Goal: Information Seeking & Learning: Understand process/instructions

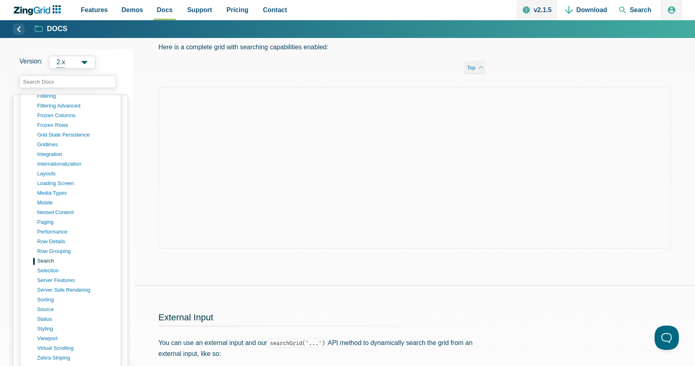
scroll to position [626, 0]
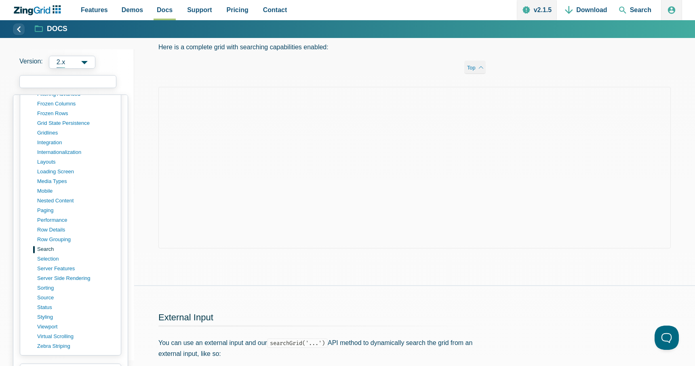
click at [68, 80] on input "search input" at bounding box center [67, 81] width 97 height 13
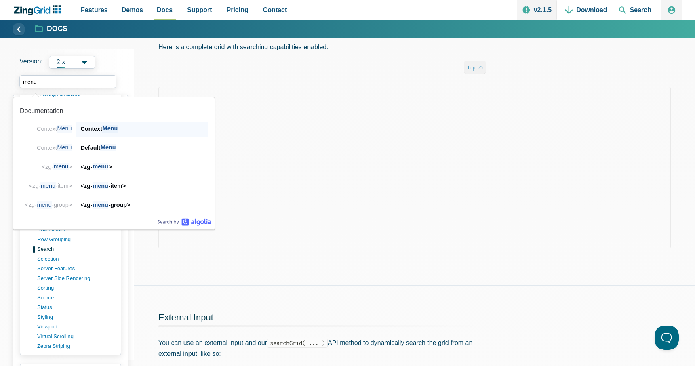
click at [108, 128] on span "Menu" at bounding box center [110, 129] width 16 height 8
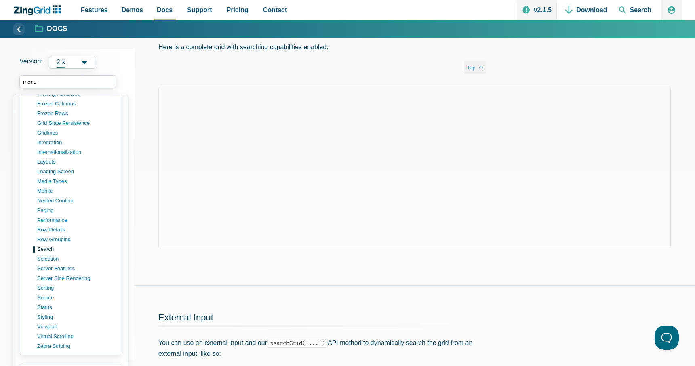
type input "menu"
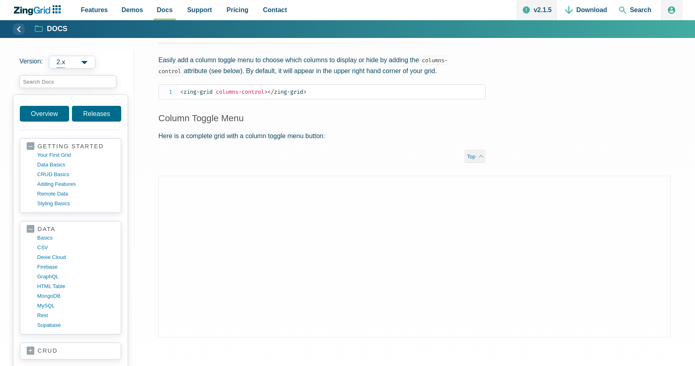
scroll to position [881, 0]
click at [626, 160] on div "Column Menu Easily add a column toggle menu to choose which columns to display …" at bounding box center [414, 189] width 561 height 372
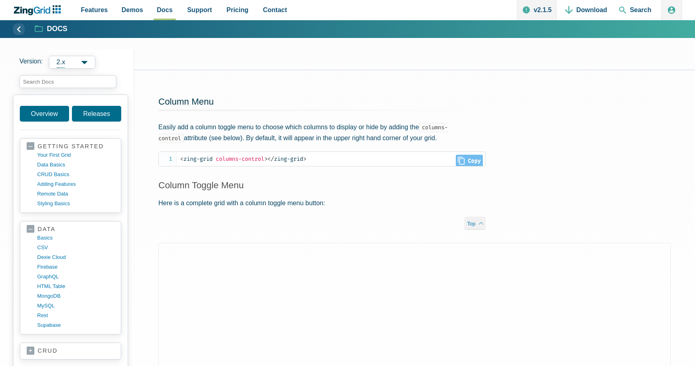
scroll to position [0, 0]
drag, startPoint x: 269, startPoint y: 159, endPoint x: 218, endPoint y: 160, distance: 51.4
click at [218, 160] on span "< zing-grid columns-control >" at bounding box center [223, 159] width 87 height 7
copy span "columns-control"
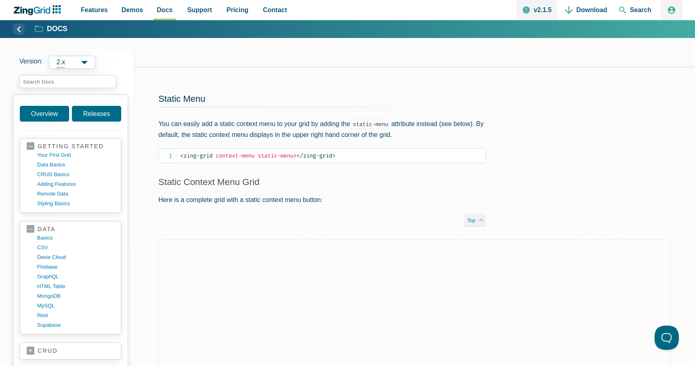
scroll to position [445, 0]
drag, startPoint x: 299, startPoint y: 155, endPoint x: 218, endPoint y: 157, distance: 81.3
click at [218, 157] on span "< zing-grid context-menu static-menu >" at bounding box center [238, 156] width 116 height 7
copy span "context-menu static-menu"
click at [80, 83] on input "search input" at bounding box center [67, 81] width 97 height 13
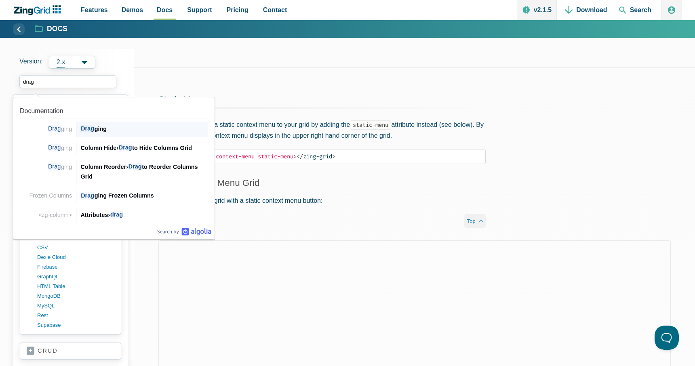
click at [105, 127] on div "Drag ging" at bounding box center [144, 129] width 128 height 10
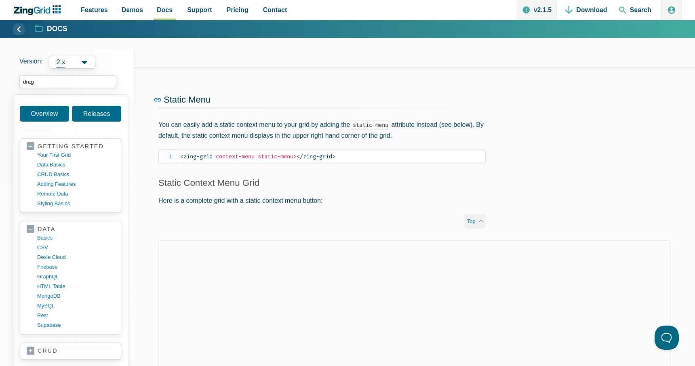
type input "drag"
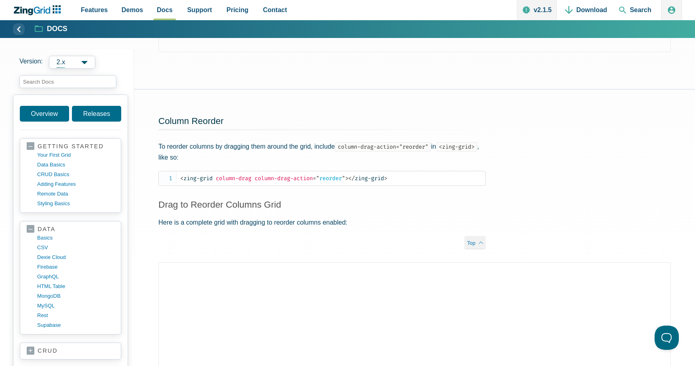
scroll to position [404, 0]
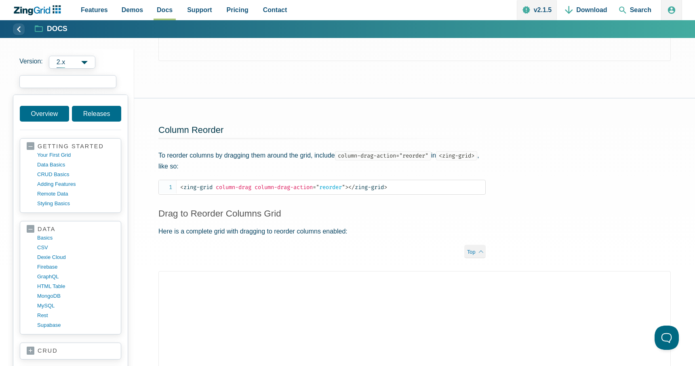
click at [80, 81] on input "search input" at bounding box center [67, 81] width 97 height 13
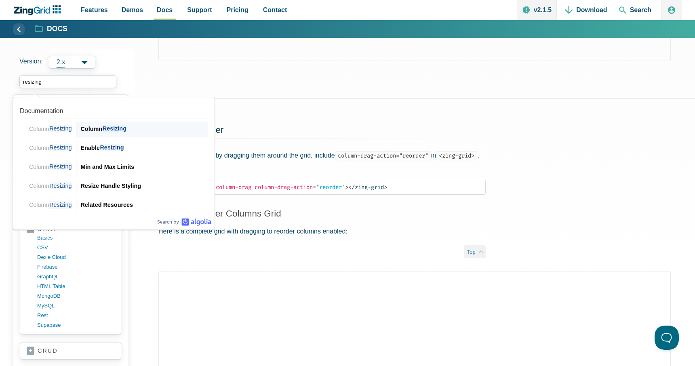
click at [113, 129] on span "Resizing" at bounding box center [114, 129] width 25 height 8
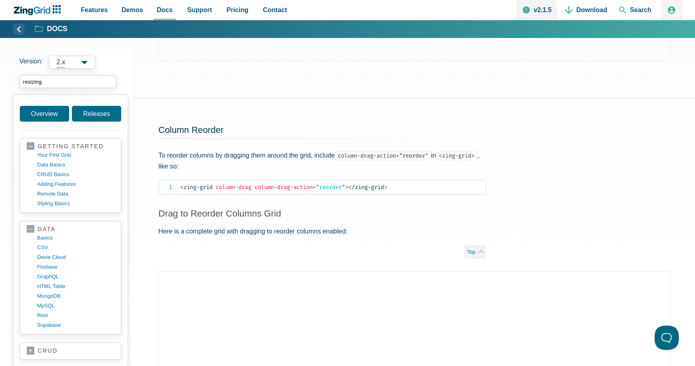
type input "resizing"
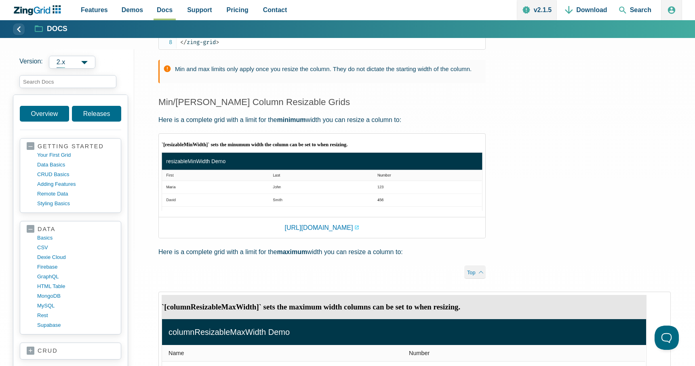
scroll to position [1096, 0]
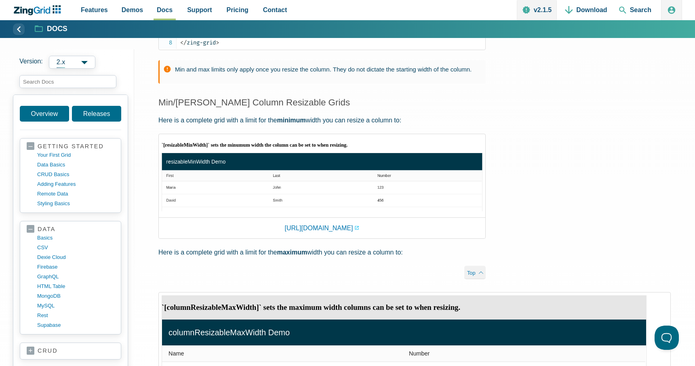
click at [254, 177] on img "App Content" at bounding box center [322, 174] width 321 height 74
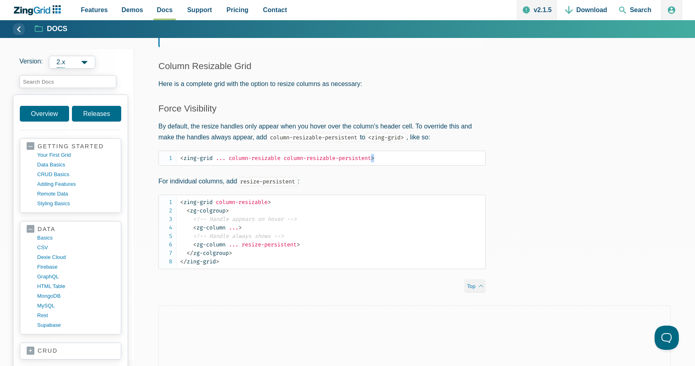
scroll to position [1, 0]
drag, startPoint x: 381, startPoint y: 157, endPoint x: 289, endPoint y: 158, distance: 92.2
click at [289, 158] on span "< zing-grid ... column-resizable column-resizable-persistent >" at bounding box center [277, 157] width 194 height 7
copy span "column-resizable-persistent"
